Goal: Task Accomplishment & Management: Manage account settings

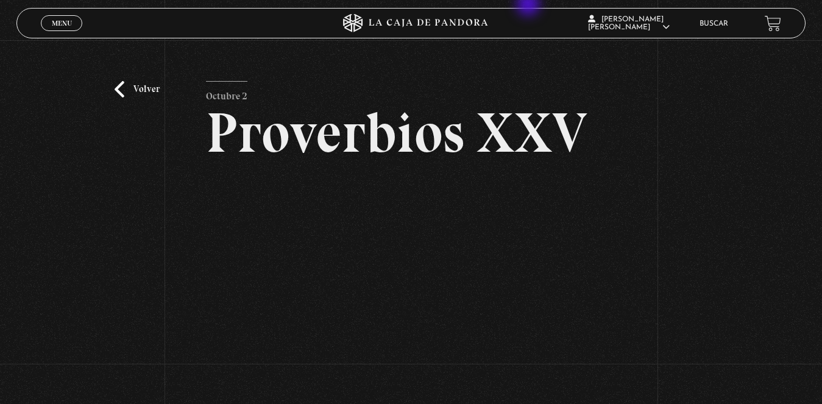
scroll to position [115, 0]
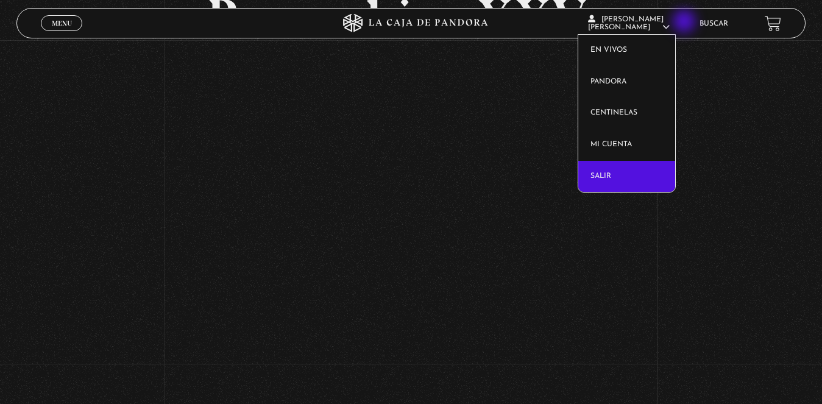
click at [670, 25] on span "[PERSON_NAME] [PERSON_NAME]" at bounding box center [629, 23] width 82 height 15
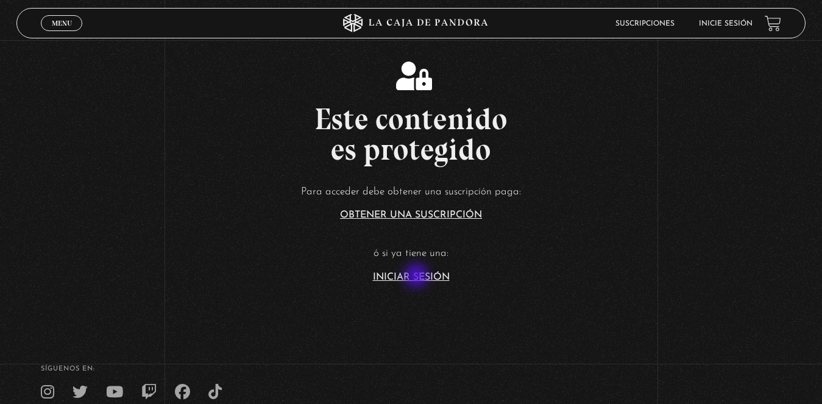
click at [418, 279] on link "Iniciar Sesión" at bounding box center [411, 277] width 77 height 10
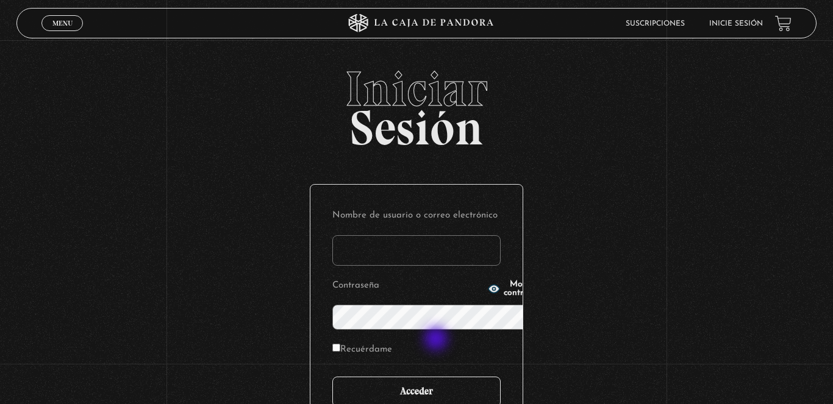
type input "karlapj14@hotmail.com"
click at [437, 377] on input "Acceder" at bounding box center [416, 392] width 168 height 30
